Goal: Information Seeking & Learning: Understand process/instructions

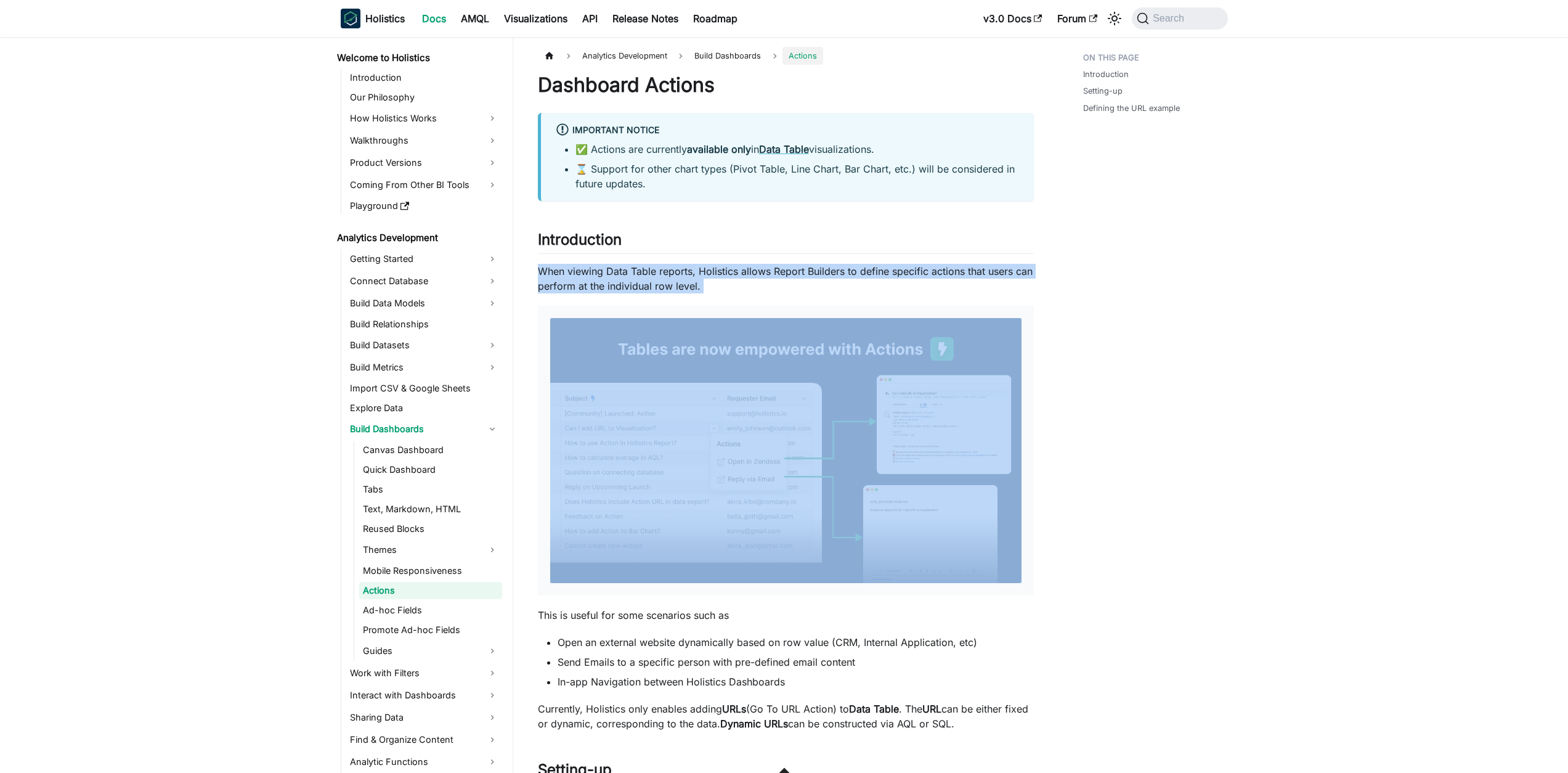
drag, startPoint x: 663, startPoint y: 283, endPoint x: 532, endPoint y: 270, distance: 131.6
click at [550, 275] on p "When viewing Data Table reports, Holistics allows Report Builders to define spe…" at bounding box center [786, 278] width 496 height 30
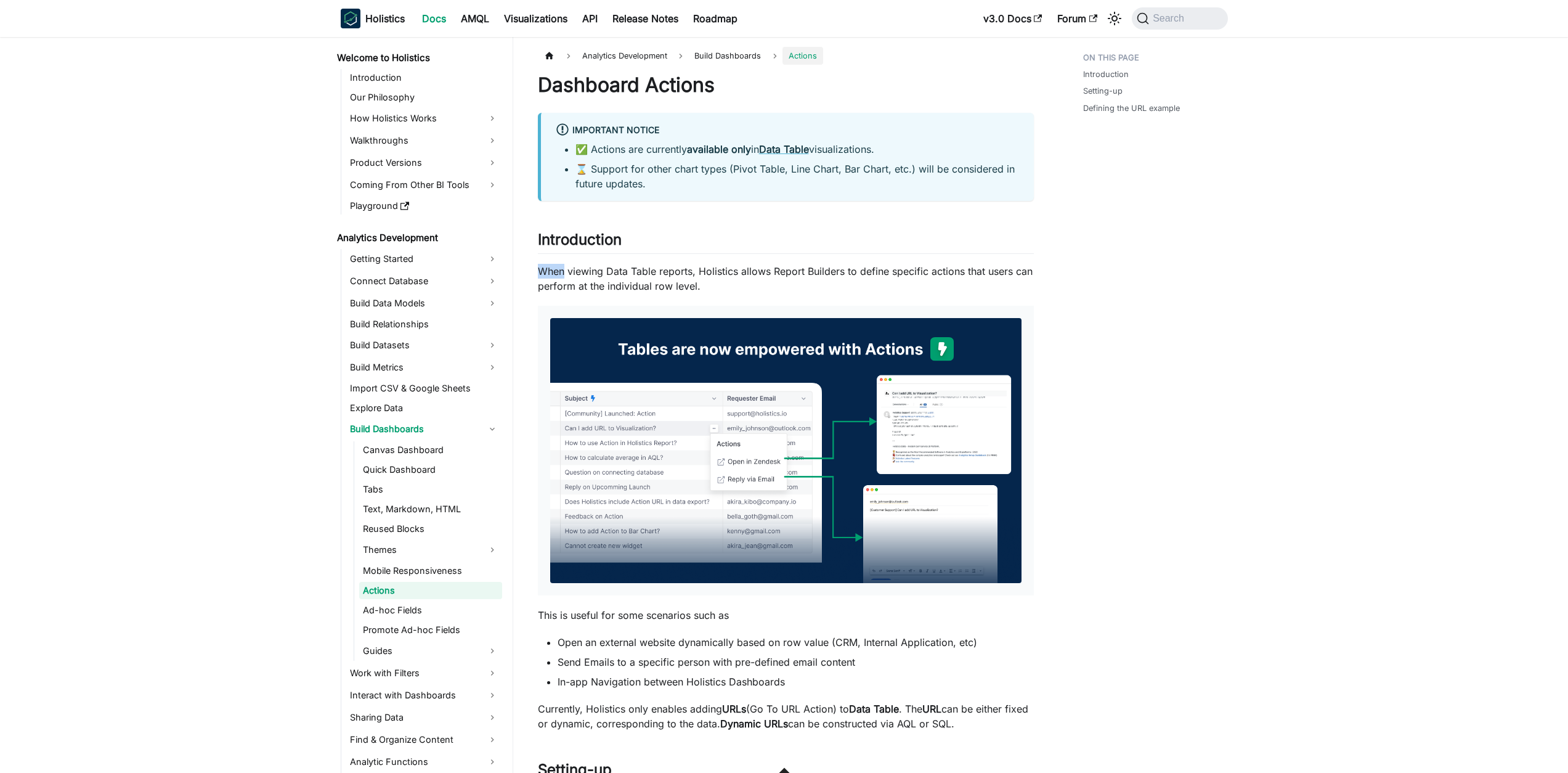
click at [550, 275] on p "When viewing Data Table reports, Holistics allows Report Builders to define spe…" at bounding box center [786, 278] width 496 height 30
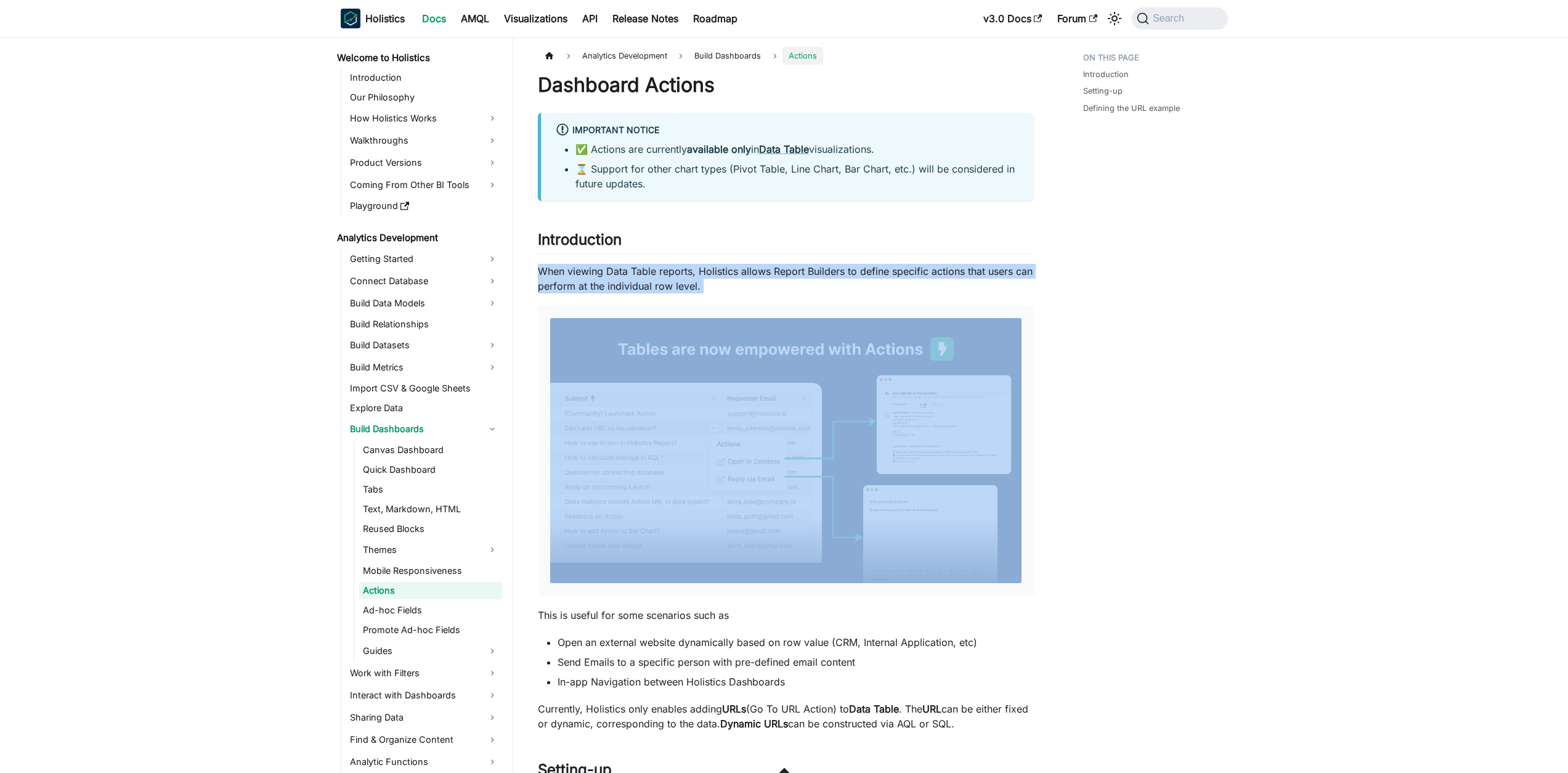
click at [550, 275] on p "When viewing Data Table reports, Holistics allows Report Builders to define spe…" at bounding box center [786, 278] width 496 height 30
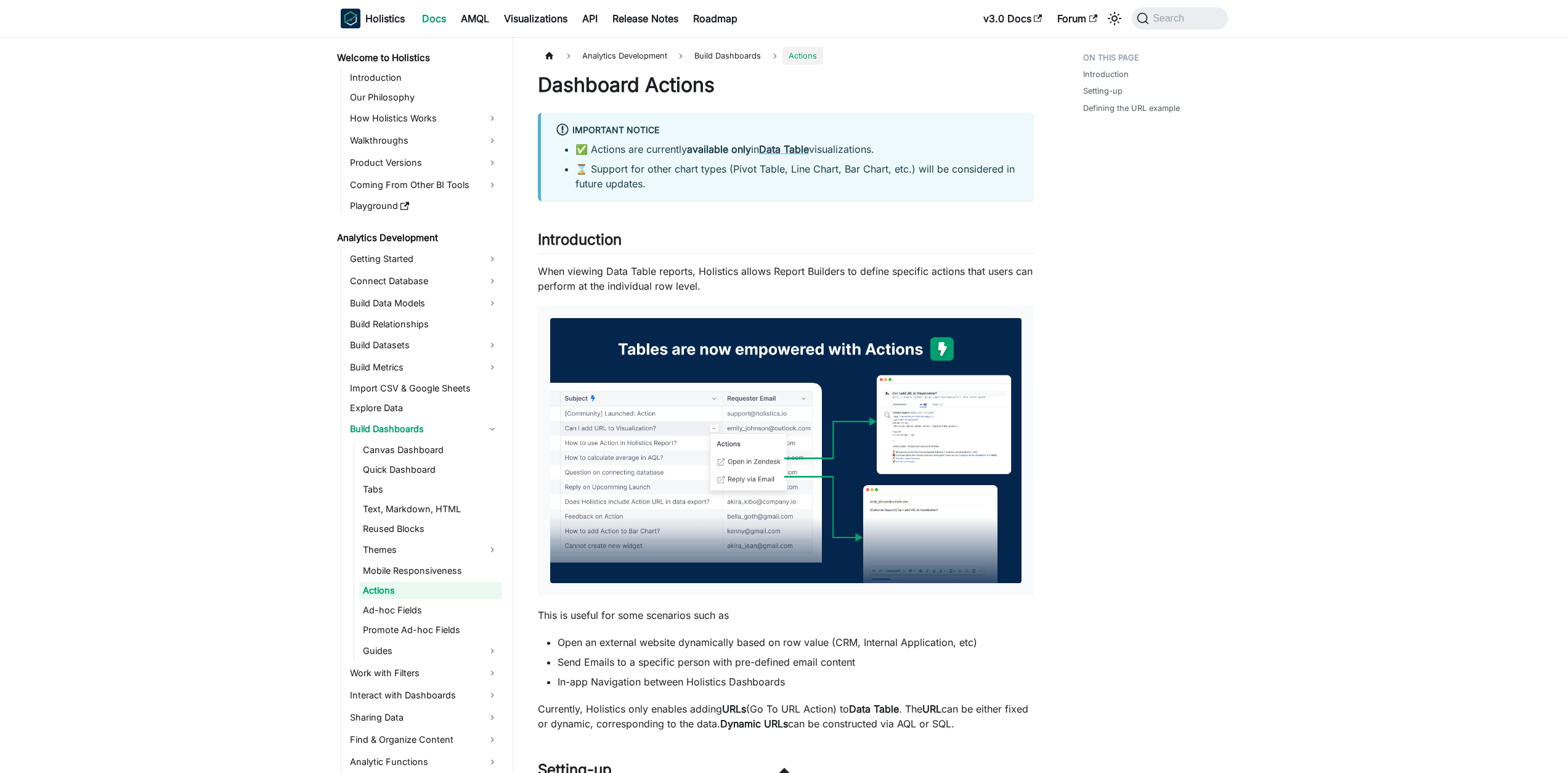
click at [710, 284] on p "When viewing Data Table reports, Holistics allows Report Builders to define spe…" at bounding box center [786, 278] width 496 height 30
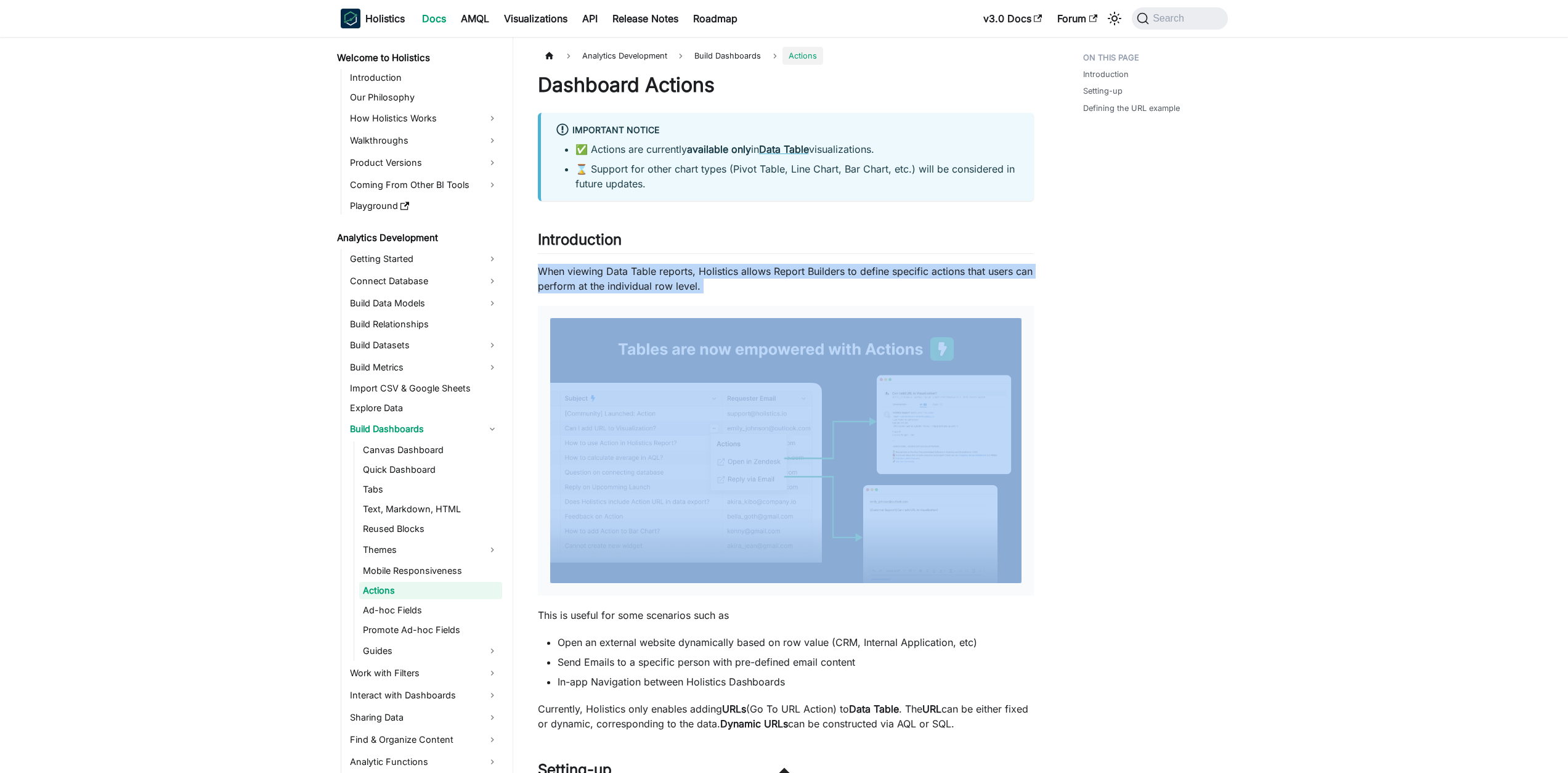
drag, startPoint x: 743, startPoint y: 286, endPoint x: 529, endPoint y: 277, distance: 214.2
click at [574, 274] on p "When viewing Data Table reports, Holistics allows Report Builders to define spe…" at bounding box center [786, 278] width 496 height 30
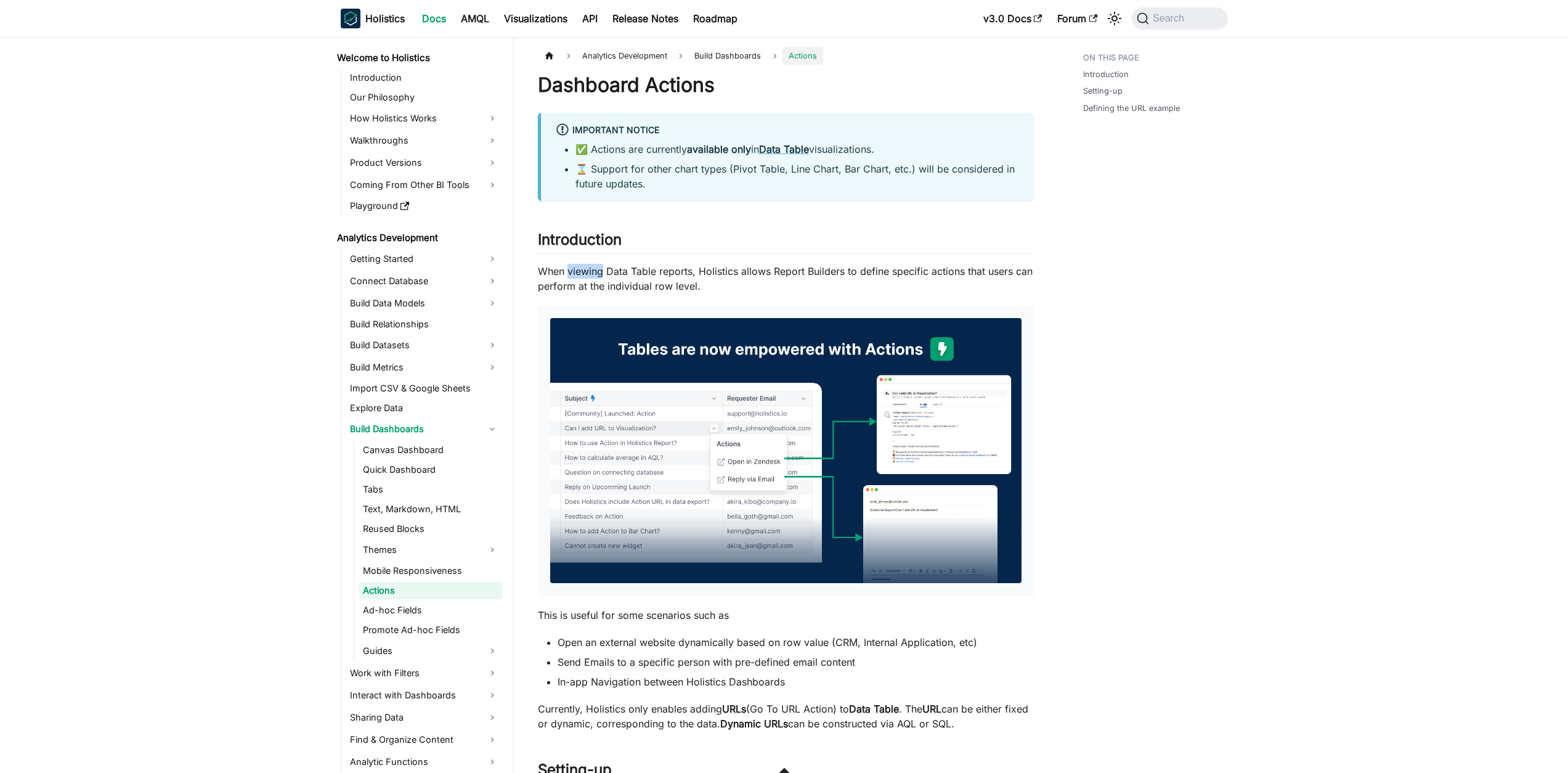
click at [574, 274] on p "When viewing Data Table reports, Holistics allows Report Builders to define spe…" at bounding box center [786, 278] width 496 height 30
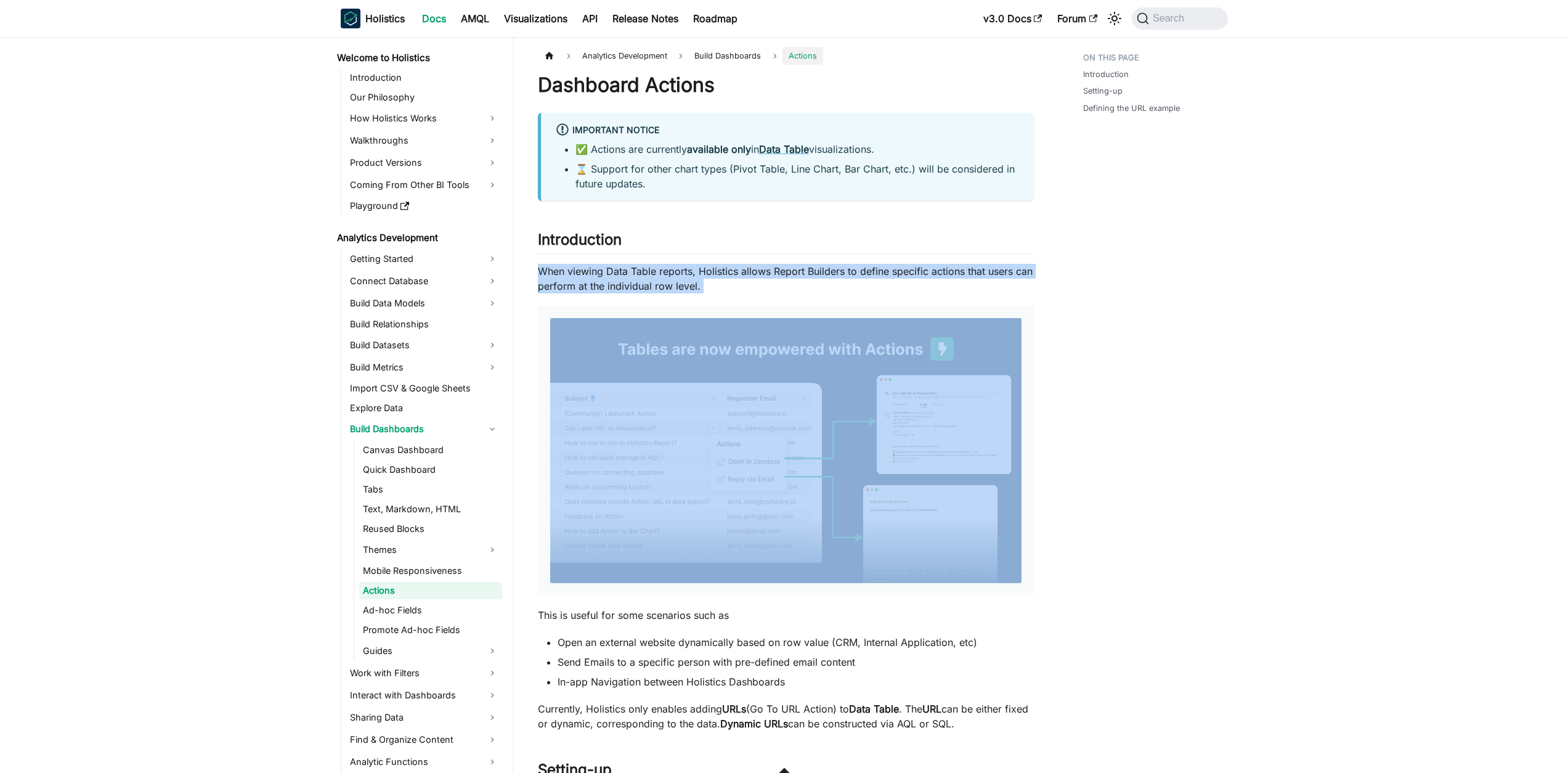
click at [574, 274] on p "When viewing Data Table reports, Holistics allows Report Builders to define spe…" at bounding box center [786, 278] width 496 height 30
click at [615, 280] on p "When viewing Data Table reports, Holistics allows Report Builders to define spe…" at bounding box center [786, 278] width 496 height 30
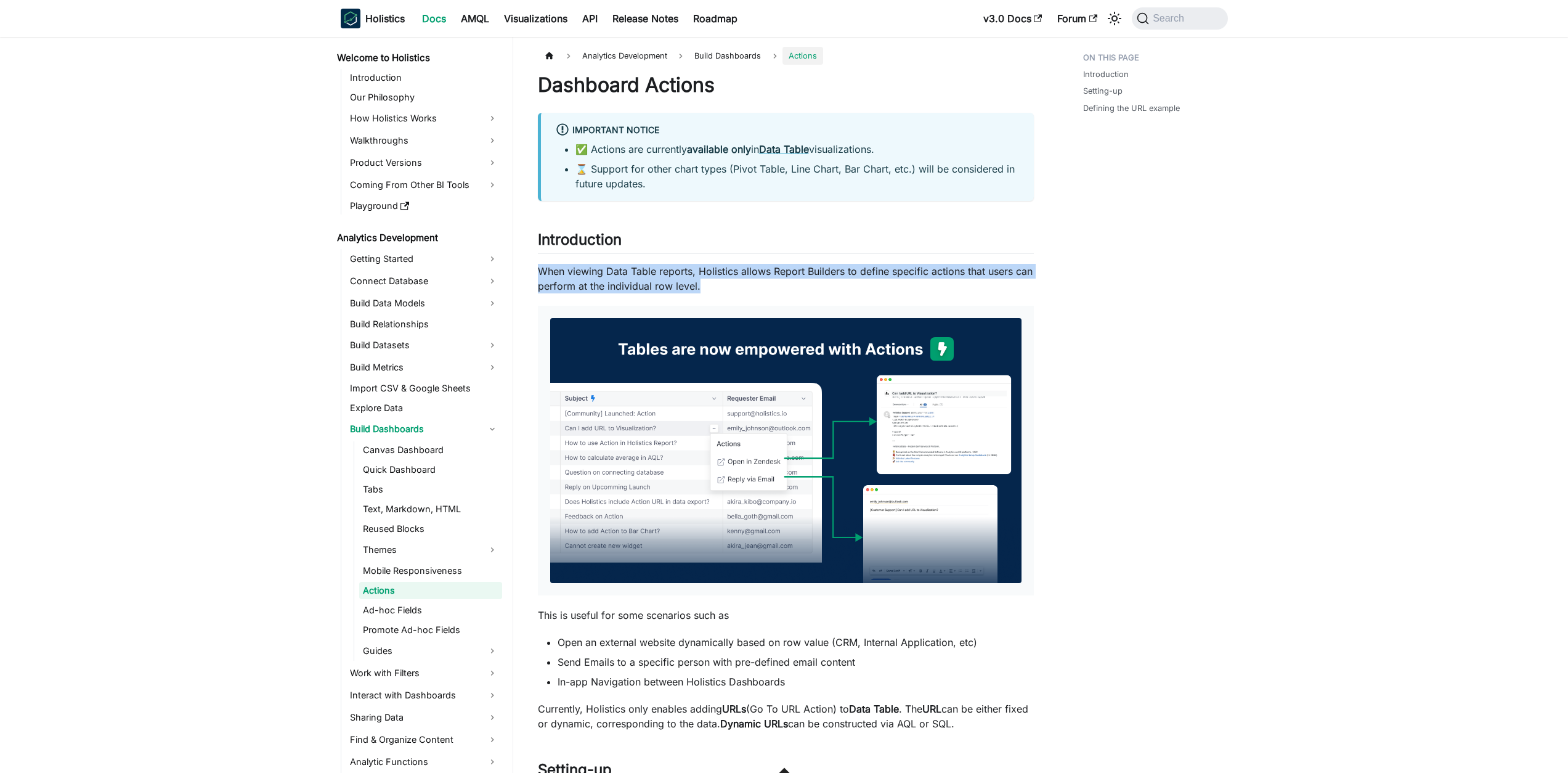
drag, startPoint x: 806, startPoint y: 289, endPoint x: 527, endPoint y: 269, distance: 279.7
click at [634, 275] on p "When viewing Data Table reports, Holistics allows Report Builders to define spe…" at bounding box center [786, 278] width 496 height 30
click at [645, 85] on h1 "Dashboard Actions" at bounding box center [786, 85] width 496 height 25
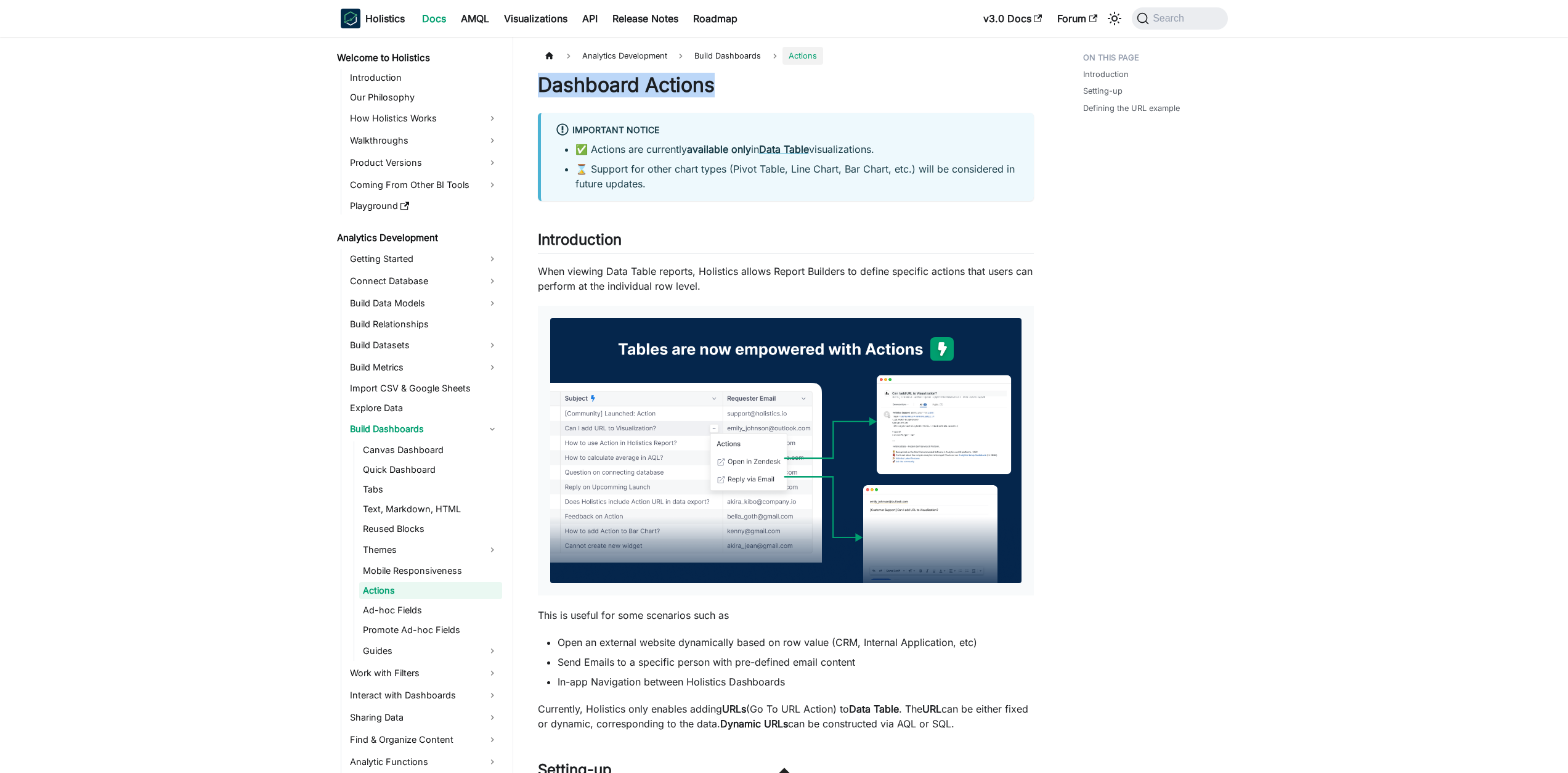
click at [645, 85] on h1 "Dashboard Actions" at bounding box center [786, 85] width 496 height 25
click at [729, 88] on h1 "Dashboard Actions" at bounding box center [786, 85] width 496 height 25
drag, startPoint x: 650, startPoint y: 86, endPoint x: 547, endPoint y: 85, distance: 103.0
click at [548, 84] on h1 "Dashboard Actions" at bounding box center [786, 85] width 496 height 25
click at [547, 85] on h1 "Dashboard Actions" at bounding box center [786, 85] width 496 height 25
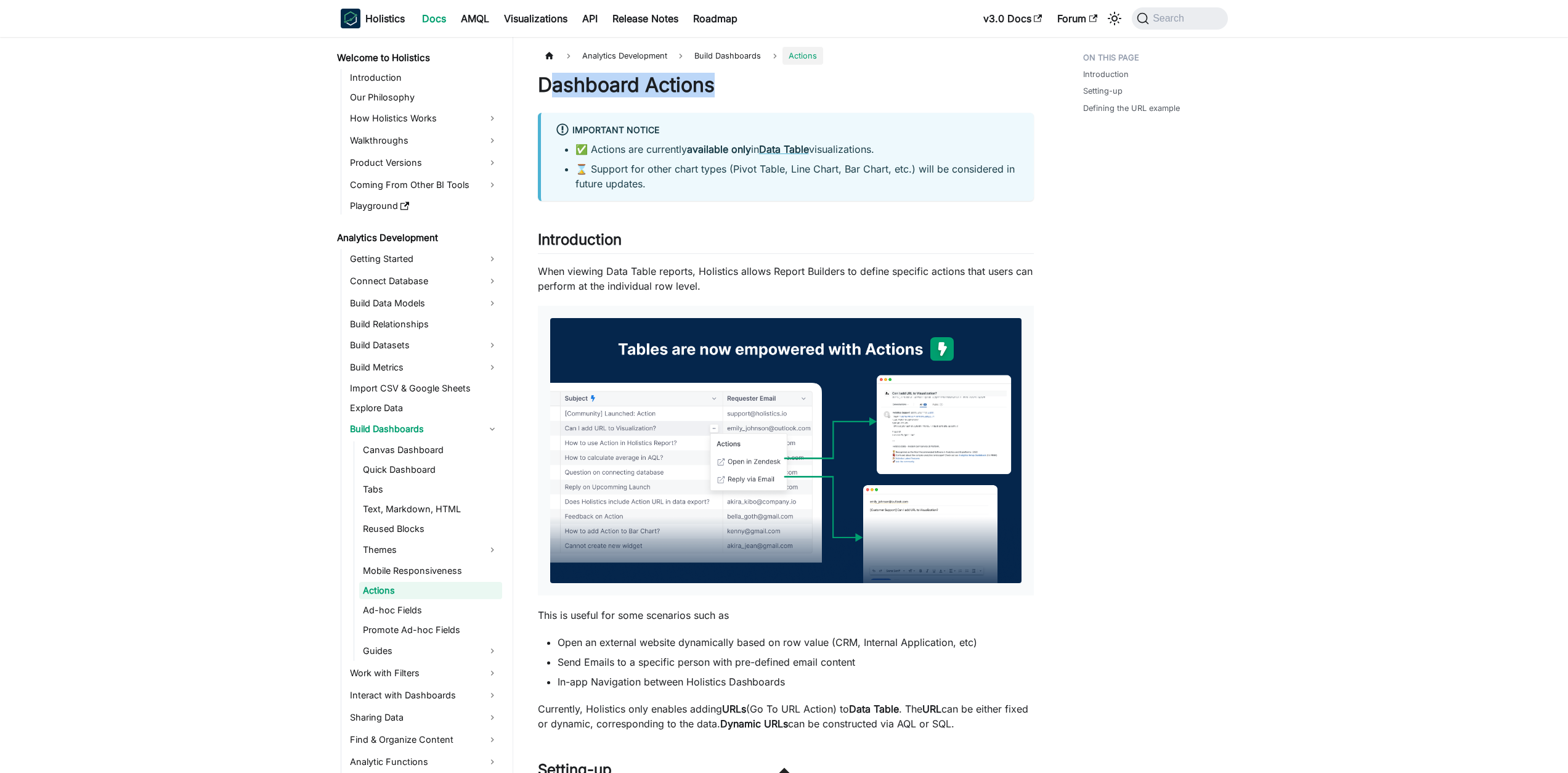
click at [547, 85] on h1 "Dashboard Actions" at bounding box center [786, 85] width 496 height 25
click at [554, 88] on h1 "Dashboard Actions" at bounding box center [786, 85] width 496 height 25
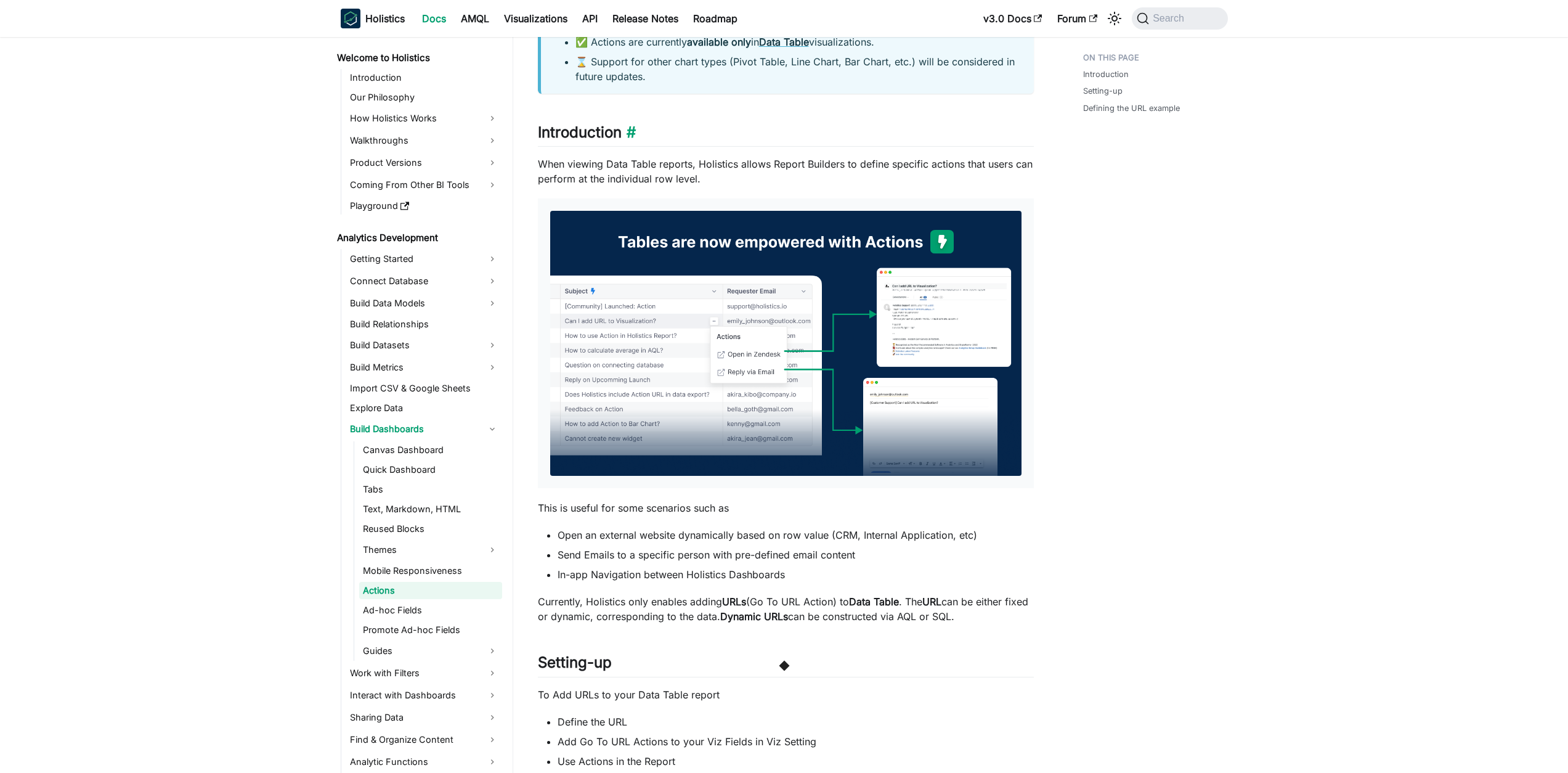
scroll to position [109, 0]
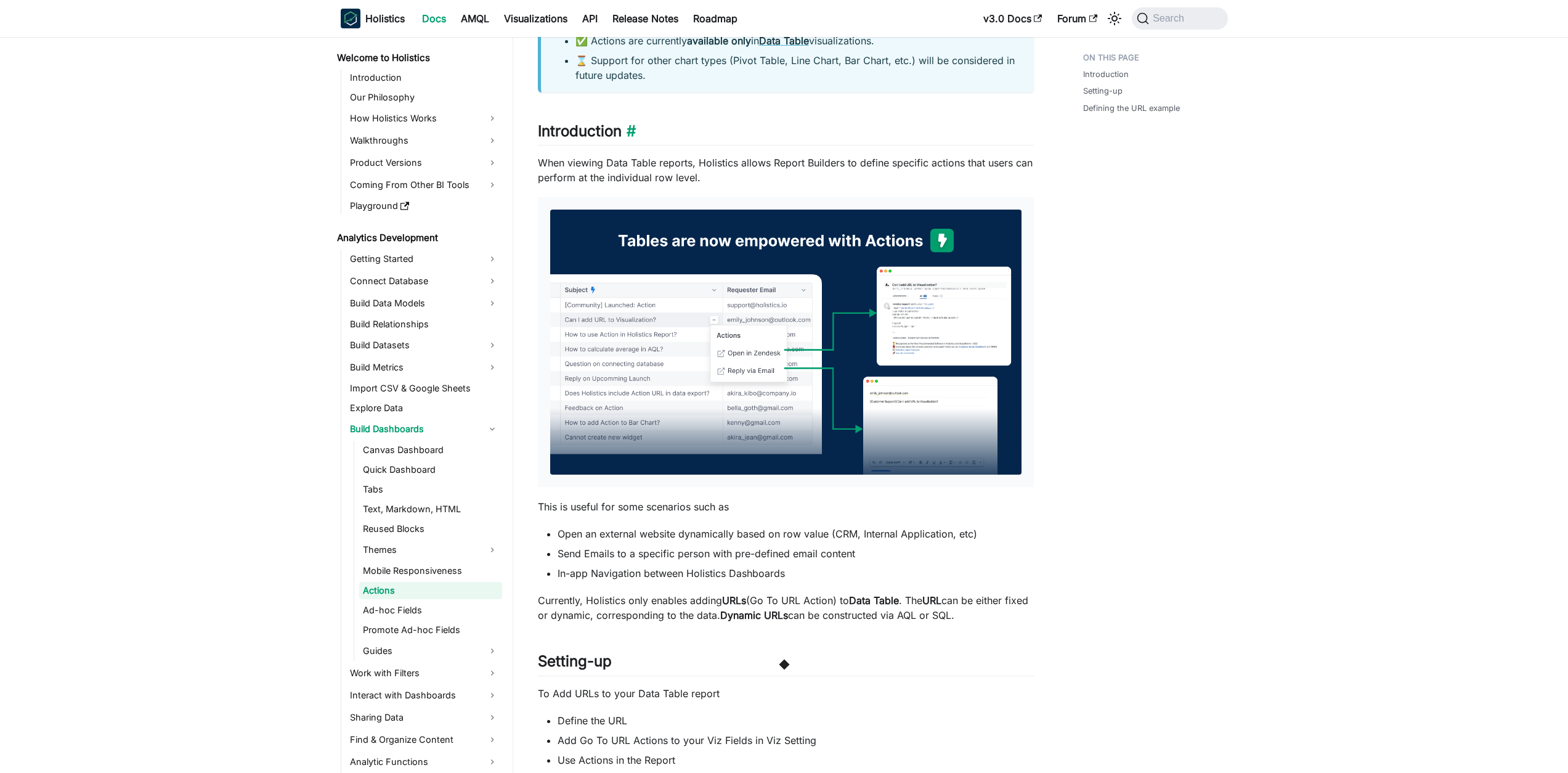
click at [586, 126] on h2 "Introduction ​" at bounding box center [786, 133] width 496 height 23
drag, startPoint x: 586, startPoint y: 126, endPoint x: 597, endPoint y: 133, distance: 13.0
click at [586, 126] on h2 "Introduction ​" at bounding box center [786, 133] width 496 height 23
click at [684, 134] on h2 "Introduction ​" at bounding box center [786, 133] width 496 height 23
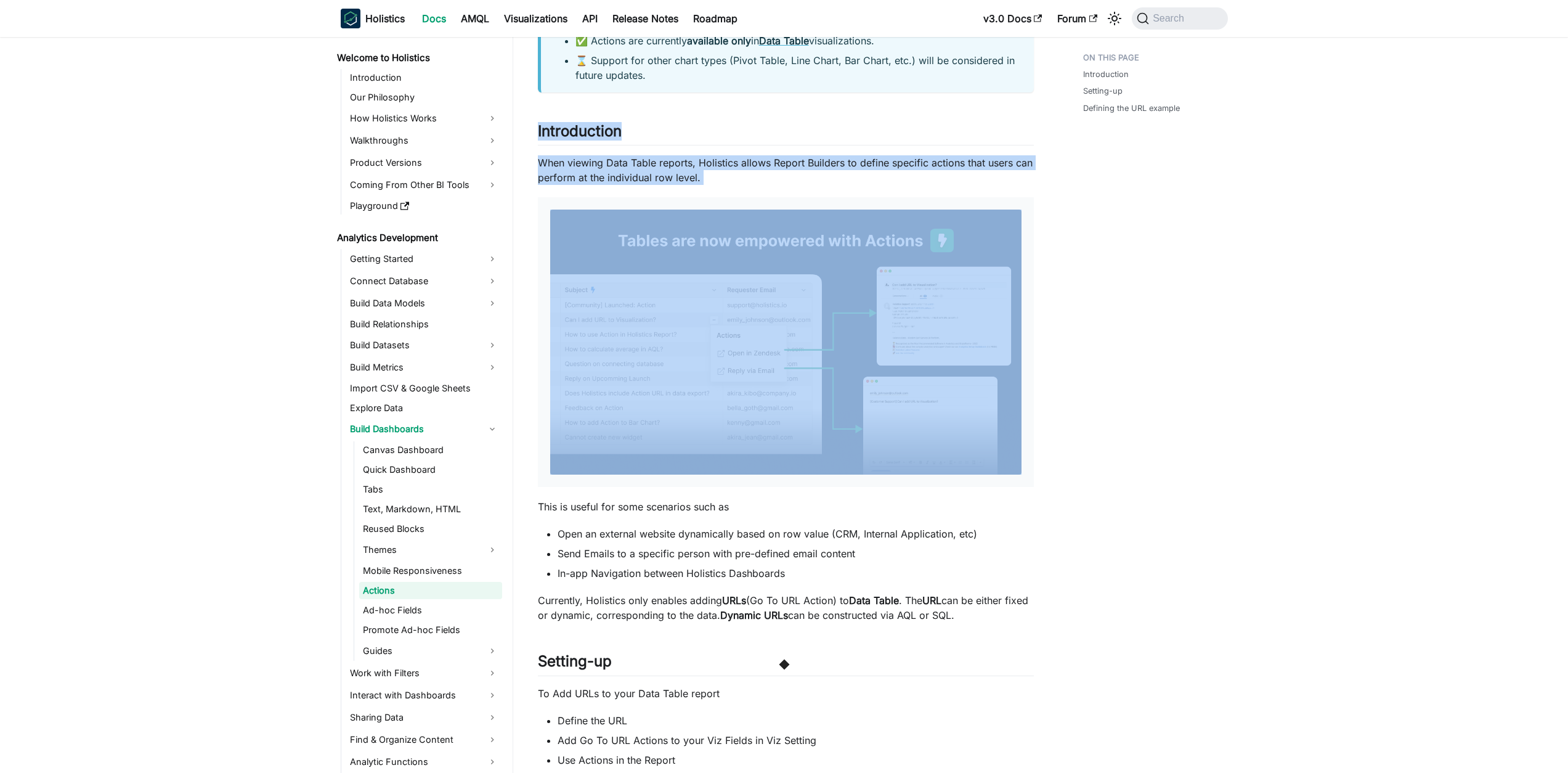
drag, startPoint x: 532, startPoint y: 135, endPoint x: 745, endPoint y: 189, distance: 219.7
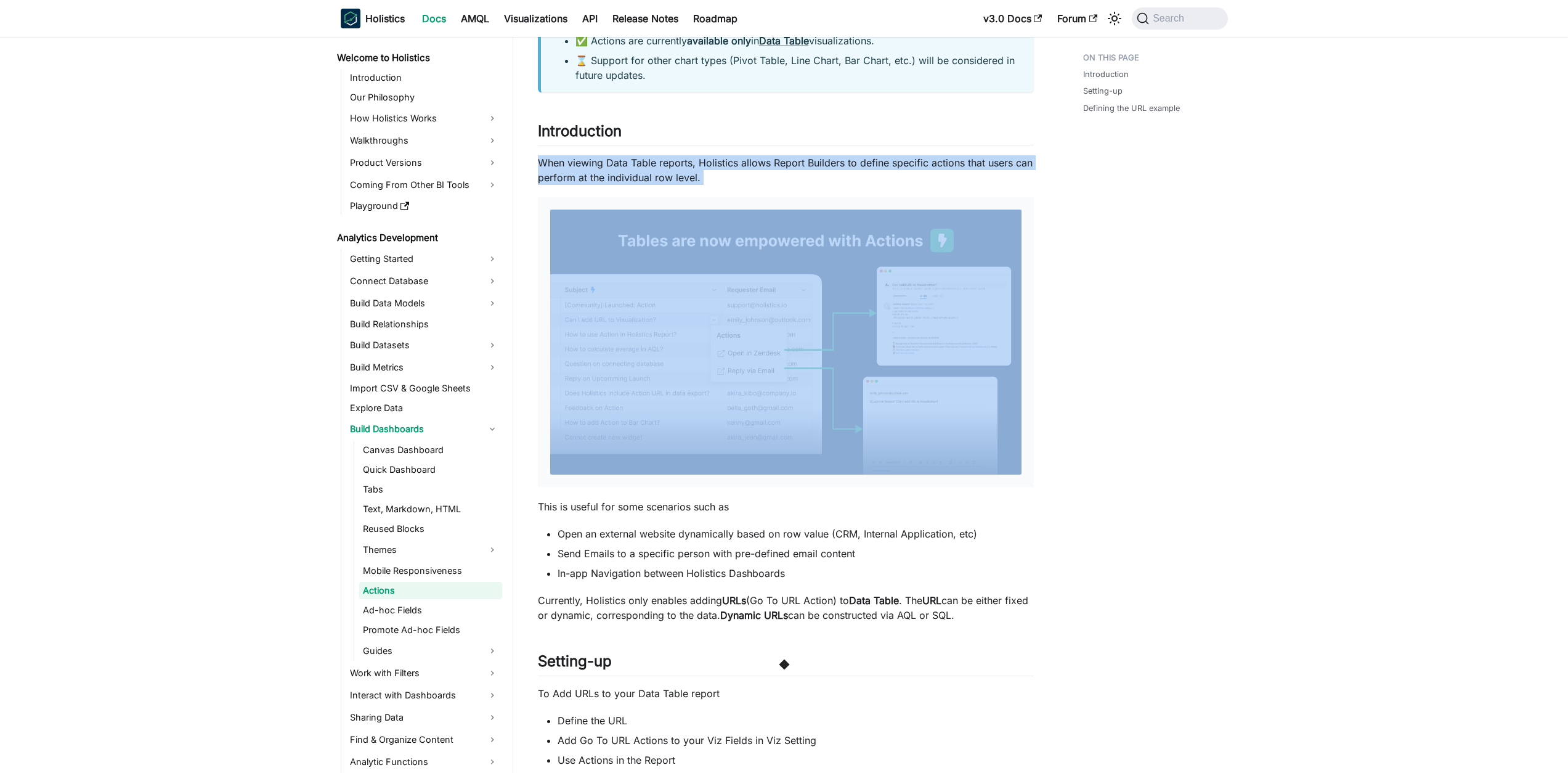
drag, startPoint x: 604, startPoint y: 164, endPoint x: 555, endPoint y: 167, distance: 49.1
click at [555, 167] on p "When viewing Data Table reports, Holistics allows Report Builders to define spe…" at bounding box center [786, 170] width 496 height 30
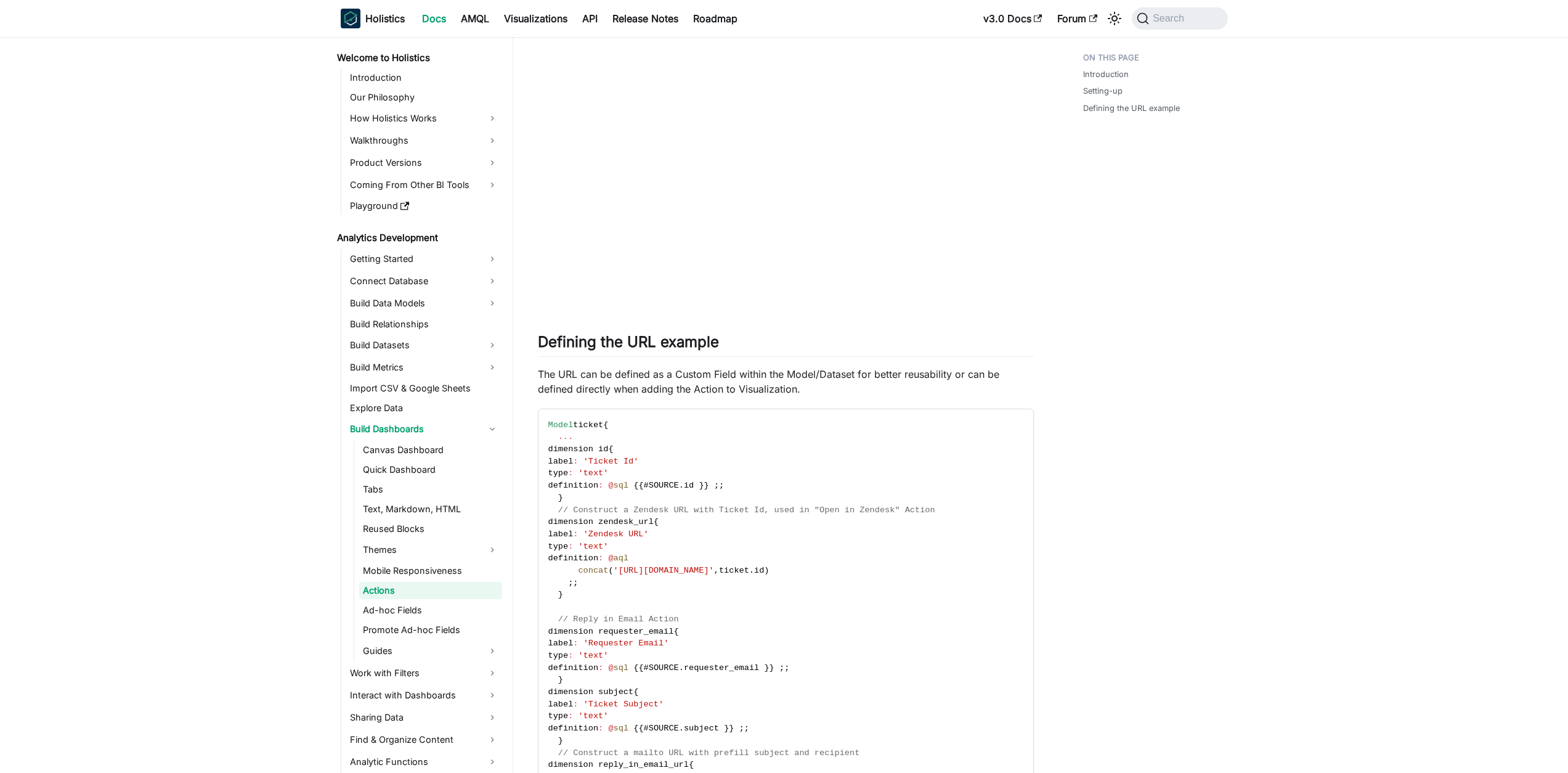
scroll to position [772, 0]
